Goal: Submit feedback/report problem

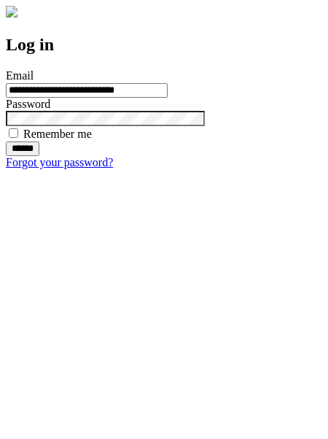
click at [39, 156] on input "******" at bounding box center [23, 148] width 34 height 15
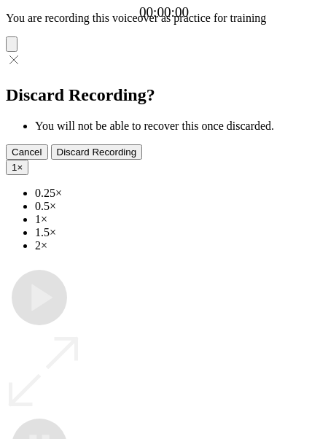
type input "**********"
